Goal: Task Accomplishment & Management: Manage account settings

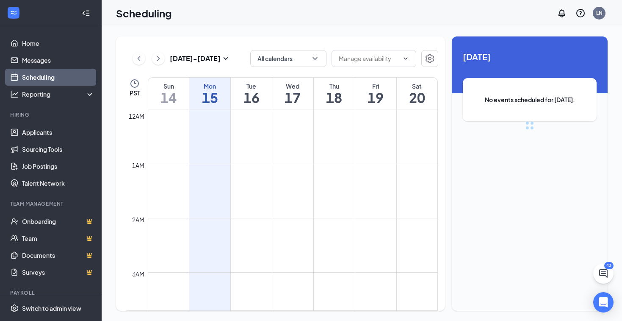
scroll to position [416, 0]
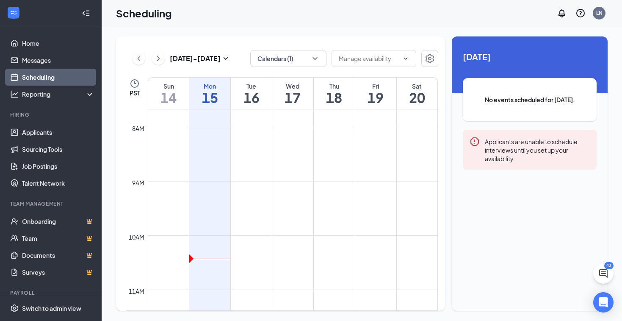
click at [262, 86] on div "Tue" at bounding box center [251, 86] width 41 height 8
click at [252, 98] on h1 "16" at bounding box center [251, 97] width 41 height 14
click at [249, 137] on td at bounding box center [293, 134] width 290 height 14
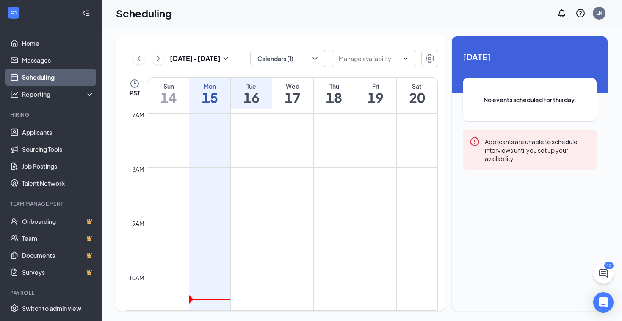
scroll to position [354, 0]
click at [244, 97] on h1 "16" at bounding box center [251, 97] width 41 height 14
click at [211, 92] on h1 "15" at bounding box center [209, 97] width 41 height 14
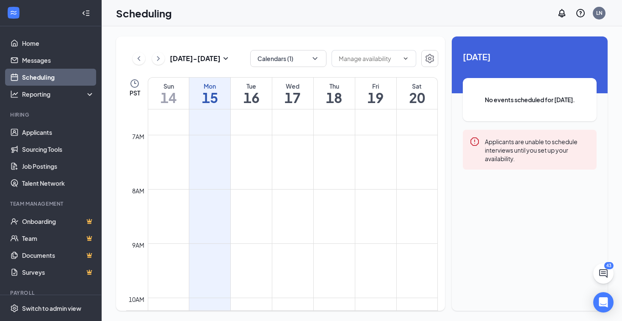
click at [252, 100] on h1 "16" at bounding box center [251, 97] width 41 height 14
click at [214, 96] on h1 "15" at bounding box center [209, 97] width 41 height 14
click at [245, 100] on h1 "16" at bounding box center [251, 97] width 41 height 14
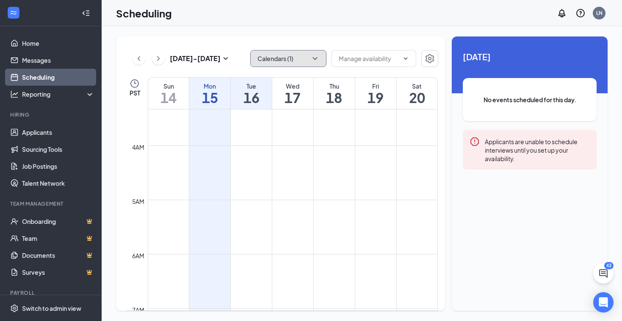
click at [291, 61] on button "Calendars (1)" at bounding box center [288, 58] width 76 height 17
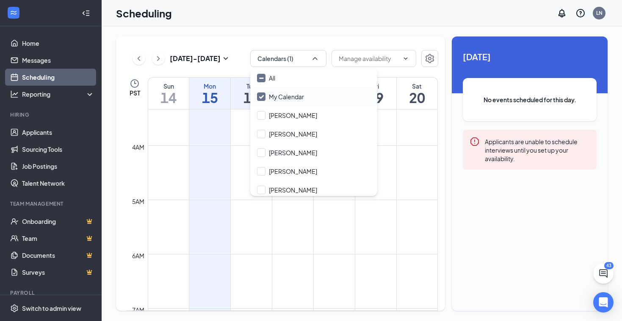
click at [261, 97] on input "My Calendar" at bounding box center [280, 96] width 47 height 8
checkbox input "true"
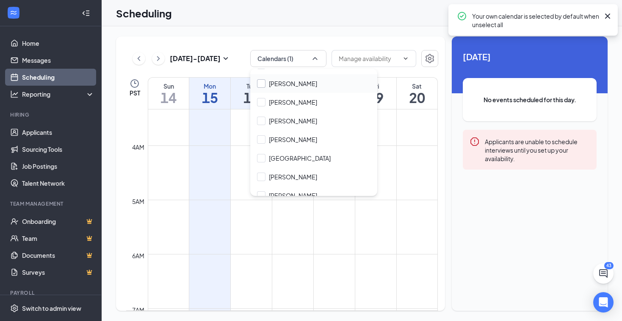
scroll to position [59, 0]
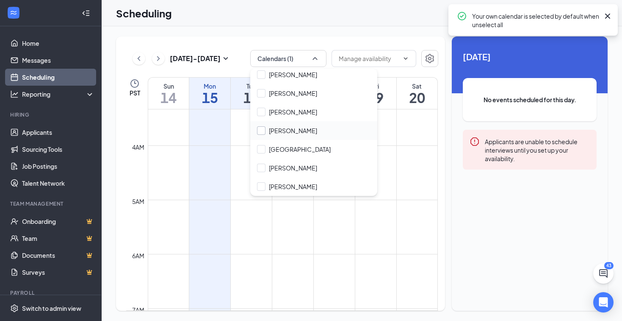
click at [262, 127] on input "[PERSON_NAME]" at bounding box center [287, 130] width 60 height 8
checkbox input "false"
checkbox input "true"
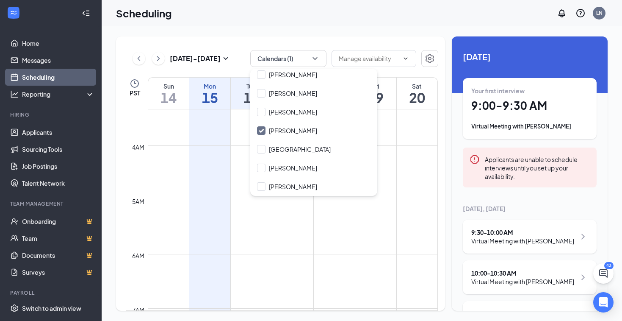
click at [293, 246] on td at bounding box center [293, 247] width 290 height 14
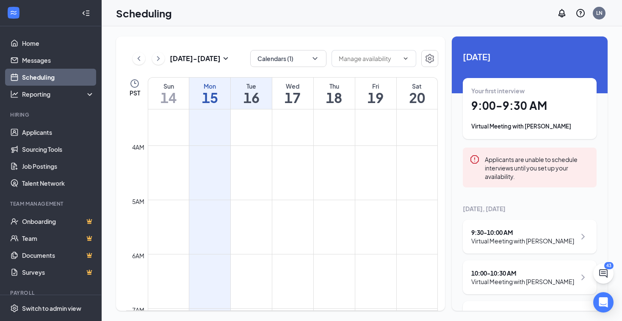
click at [244, 110] on td at bounding box center [293, 112] width 290 height 14
click at [246, 97] on h1 "16" at bounding box center [251, 97] width 41 height 14
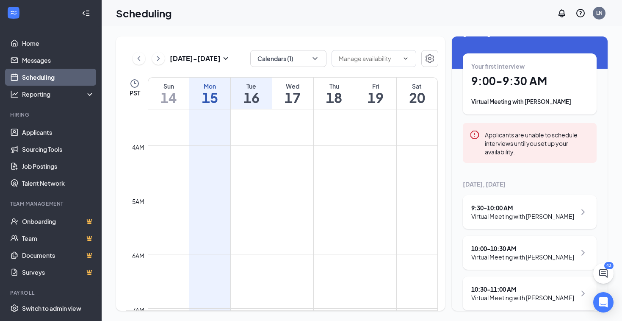
scroll to position [38, 0]
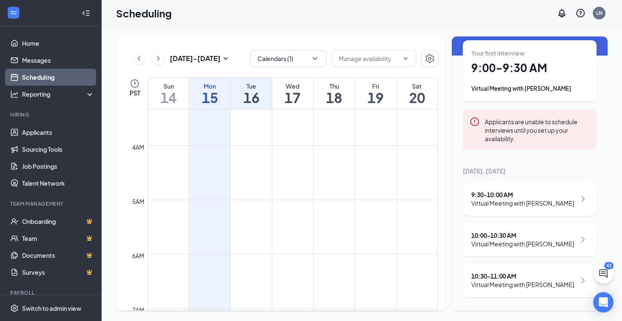
click at [583, 198] on icon "ChevronRight" at bounding box center [583, 199] width 10 height 10
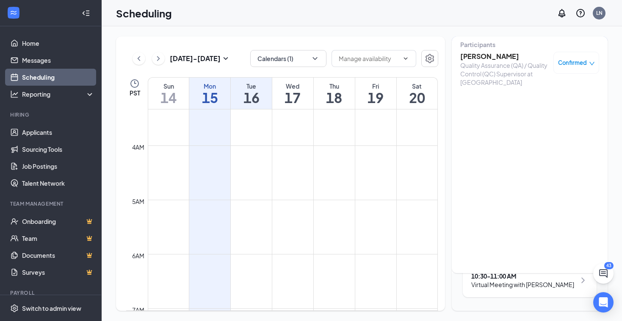
click at [592, 63] on icon "down" at bounding box center [592, 64] width 6 height 6
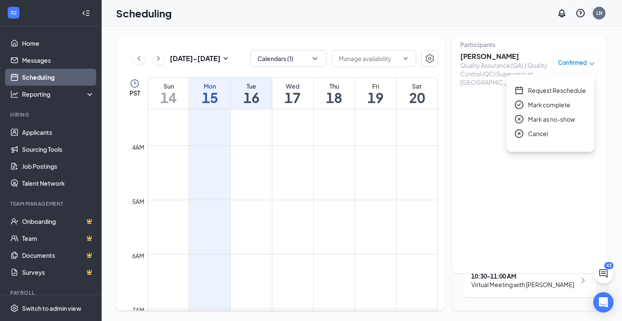
click at [546, 224] on div "Tuesday, Sep 16 9:30-10:00 AM Participants Thac Nguyen Quality Assurance (QA) /…" at bounding box center [530, 136] width 156 height 274
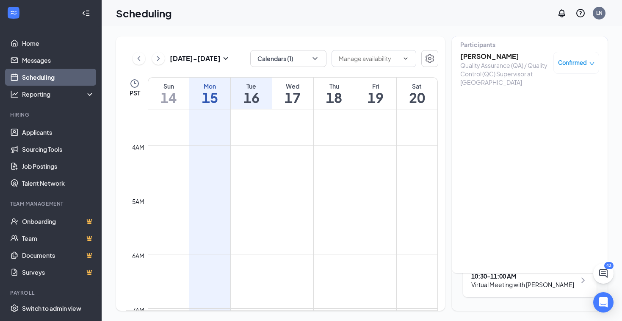
click at [418, 35] on div "Sep 14 - Sep 20 Calendars (1) PST Sun 14 Mon 15 Tue 16 Wed 17 Thu 18 Fri 19 Sat…" at bounding box center [362, 173] width 521 height 294
click at [612, 36] on div "Sep 14 - Sep 20 Calendars (1) PST Sun 14 Mon 15 Tue 16 Wed 17 Thu 18 Fri 19 Sat…" at bounding box center [362, 173] width 521 height 294
click at [449, 34] on div "Sep 14 - Sep 20 Calendars (1) PST Sun 14 Mon 15 Tue 16 Wed 17 Thu 18 Fri 19 Sat…" at bounding box center [362, 173] width 521 height 294
click at [452, 158] on div "Tuesday, Sep 16 9:30-10:00 AM Participants Thac Nguyen Quality Assurance (QA) /…" at bounding box center [530, 136] width 156 height 274
click at [454, 293] on div "16 September Your first interview 9:00 - 9:30 AM Virtual Meeting with Kelia Arg…" at bounding box center [530, 155] width 156 height 312
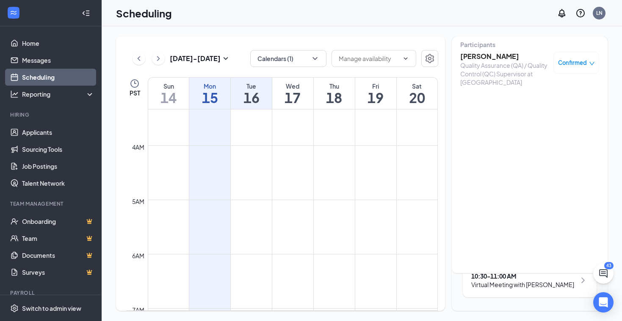
click at [468, 294] on div "10:30 - 11:00 AM Virtual Meeting with Lee Morrison" at bounding box center [530, 280] width 134 height 34
click at [480, 285] on div "Virtual Meeting with [PERSON_NAME]" at bounding box center [523, 284] width 103 height 8
click at [587, 67] on div "Confirmed" at bounding box center [576, 62] width 37 height 8
click at [431, 24] on div "Scheduling LN" at bounding box center [362, 13] width 521 height 26
click at [523, 286] on div "Virtual Meeting with [PERSON_NAME]" at bounding box center [523, 284] width 103 height 8
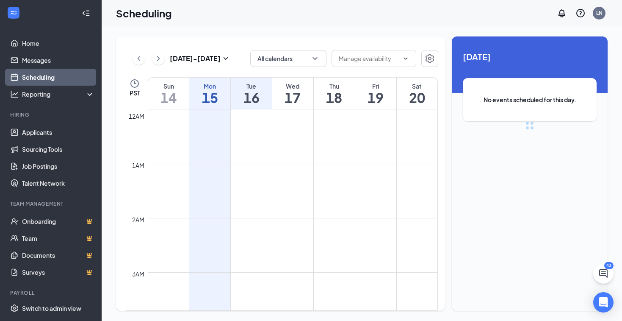
scroll to position [416, 0]
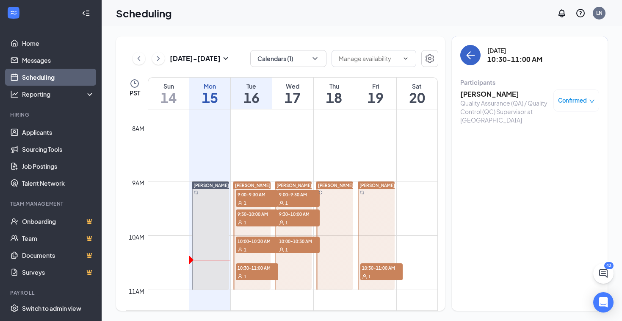
click at [469, 55] on icon "ArrowLeft" at bounding box center [471, 55] width 8 height 1
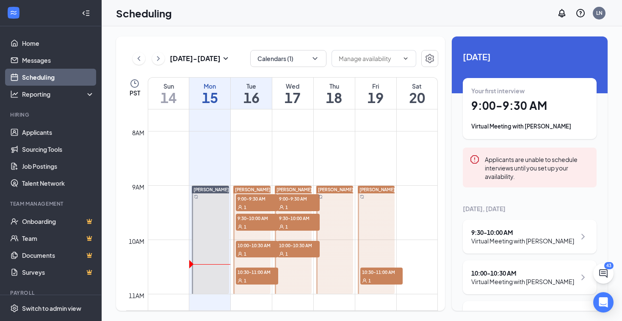
scroll to position [397, 0]
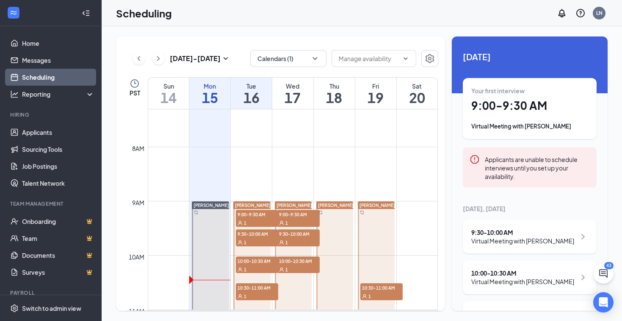
click at [255, 216] on span "9:00-9:30 AM" at bounding box center [257, 214] width 42 height 8
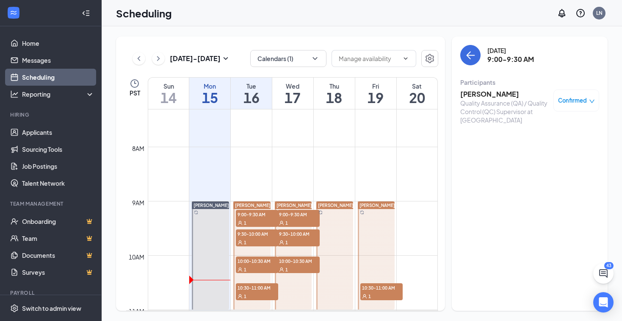
click at [513, 115] on div "Quality Assurance (QA) / Quality Control (QC) Supervisor at [GEOGRAPHIC_DATA]" at bounding box center [504, 111] width 89 height 25
click at [594, 101] on icon "down" at bounding box center [592, 101] width 6 height 6
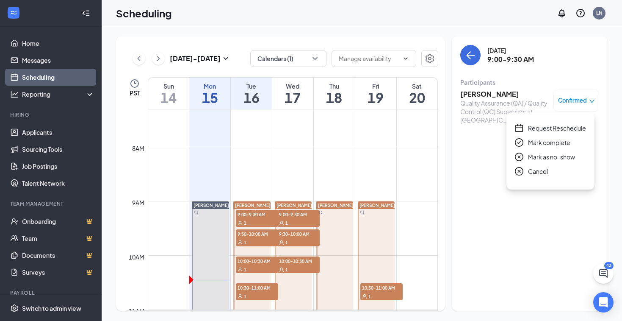
click at [346, 17] on div "Scheduling LN" at bounding box center [362, 13] width 521 height 26
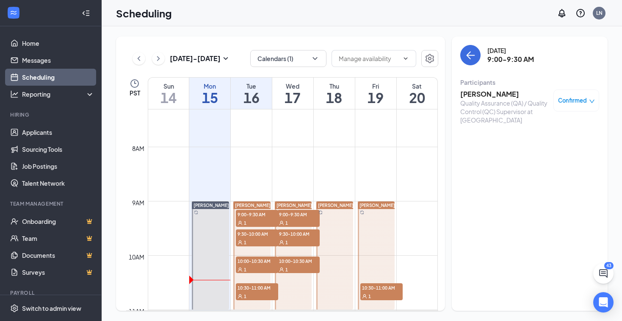
click at [292, 220] on div "1" at bounding box center [298, 222] width 42 height 8
click at [287, 239] on div "1" at bounding box center [298, 242] width 42 height 8
click at [241, 240] on icon "User" at bounding box center [240, 242] width 5 height 5
click at [241, 268] on icon "User" at bounding box center [240, 269] width 4 height 4
click at [302, 259] on span "10:00-10:30 AM" at bounding box center [298, 260] width 42 height 8
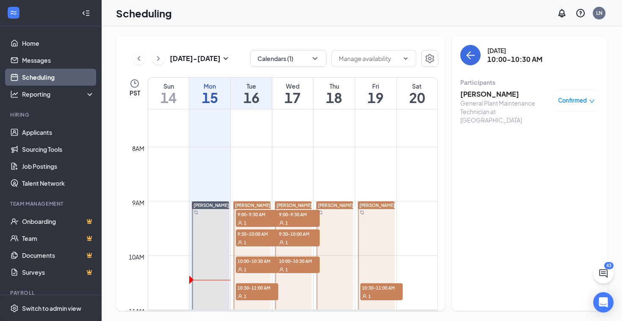
click at [258, 288] on span "10:30-11:00 AM" at bounding box center [257, 287] width 42 height 8
click at [375, 292] on div "1" at bounding box center [382, 295] width 42 height 8
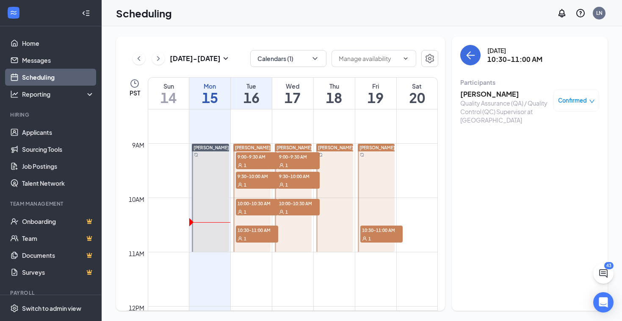
scroll to position [455, 0]
